Goal: Information Seeking & Learning: Learn about a topic

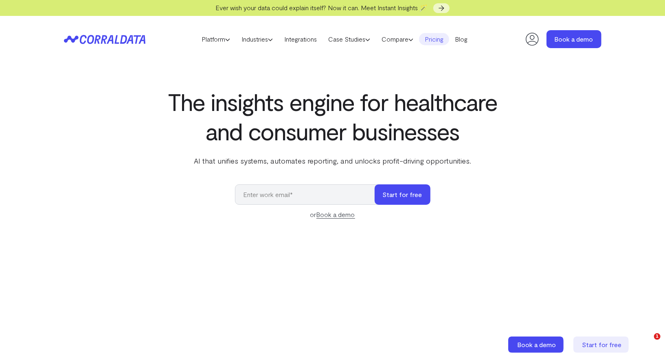
click at [449, 35] on link "Pricing" at bounding box center [434, 39] width 30 height 12
click at [471, 38] on link "Blog" at bounding box center [461, 39] width 24 height 12
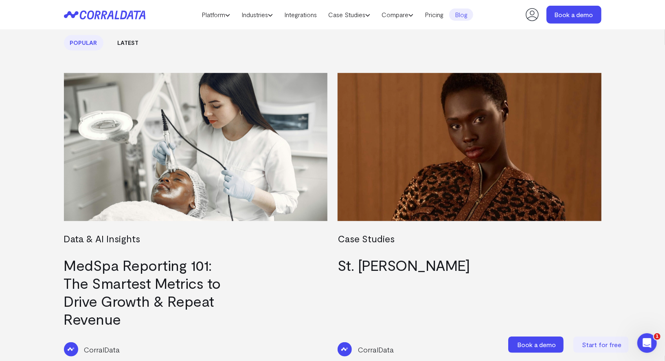
scroll to position [267, 0]
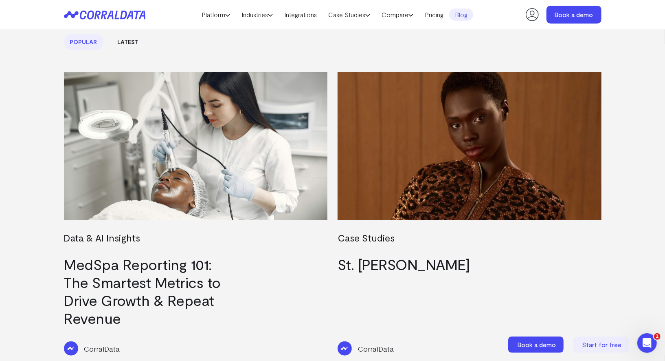
click at [128, 40] on link "Latest" at bounding box center [128, 41] width 33 height 15
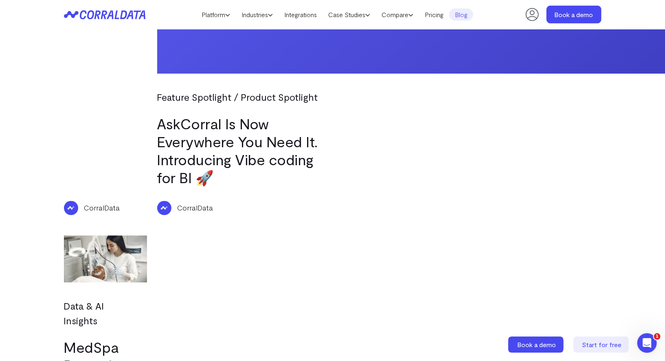
scroll to position [976, 0]
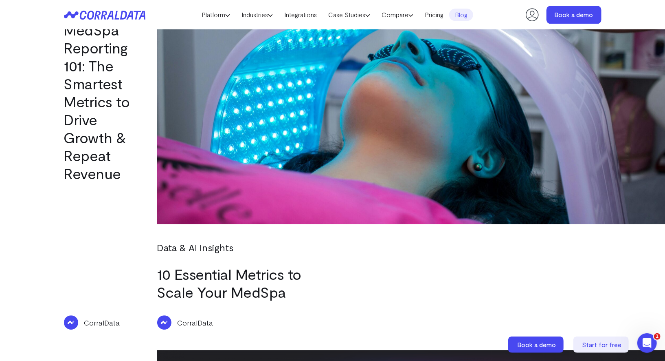
scroll to position [1421, 0]
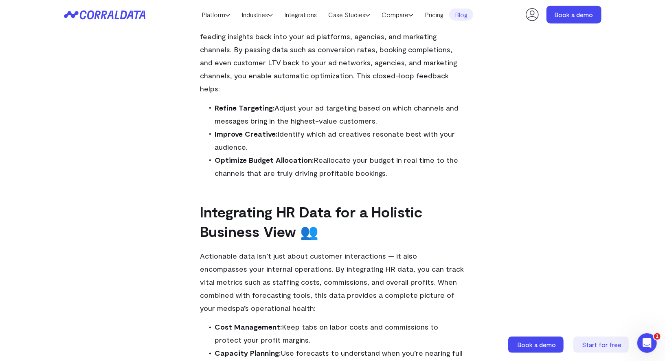
scroll to position [867, 0]
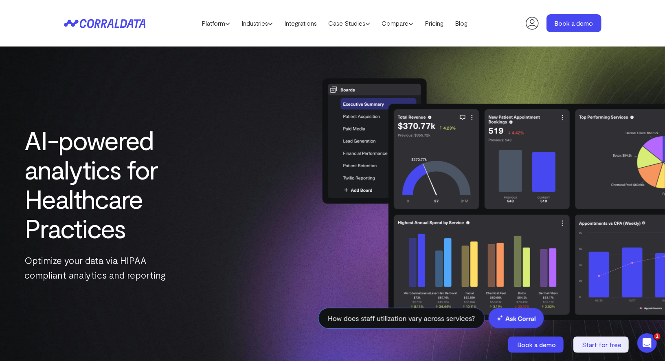
click at [227, 209] on div "AI-powered analytics for Healthcare Practices Optimize your data via HIPAA comp…" at bounding box center [116, 203] width 233 height 157
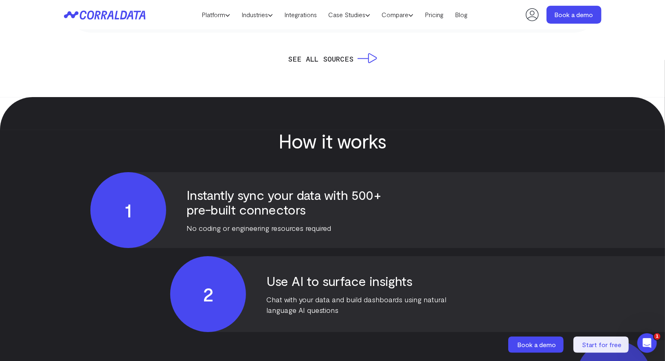
scroll to position [1802, 0]
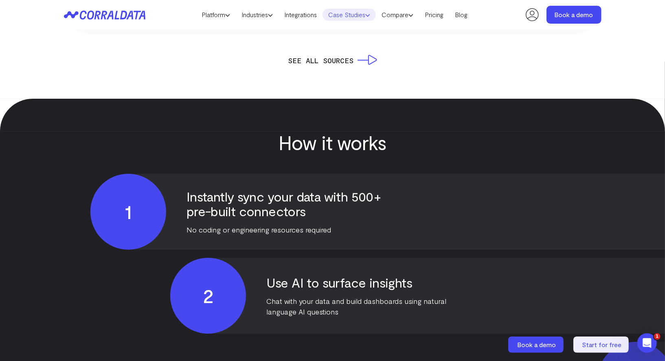
click at [344, 15] on link "Case Studies" at bounding box center [349, 15] width 53 height 12
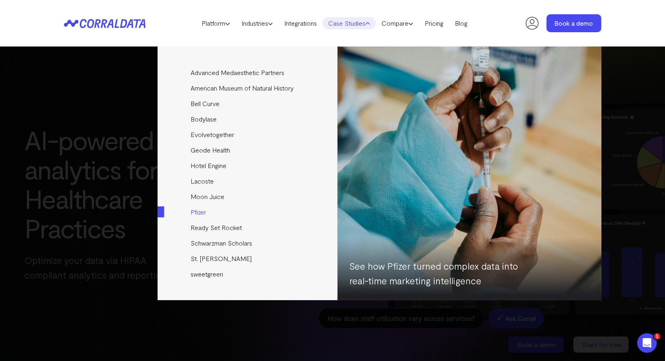
click at [204, 210] on link "Pfizer" at bounding box center [248, 211] width 181 height 15
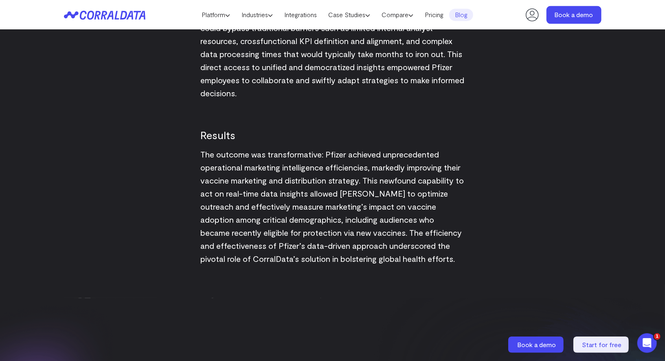
scroll to position [1103, 0]
